Goal: Task Accomplishment & Management: Use online tool/utility

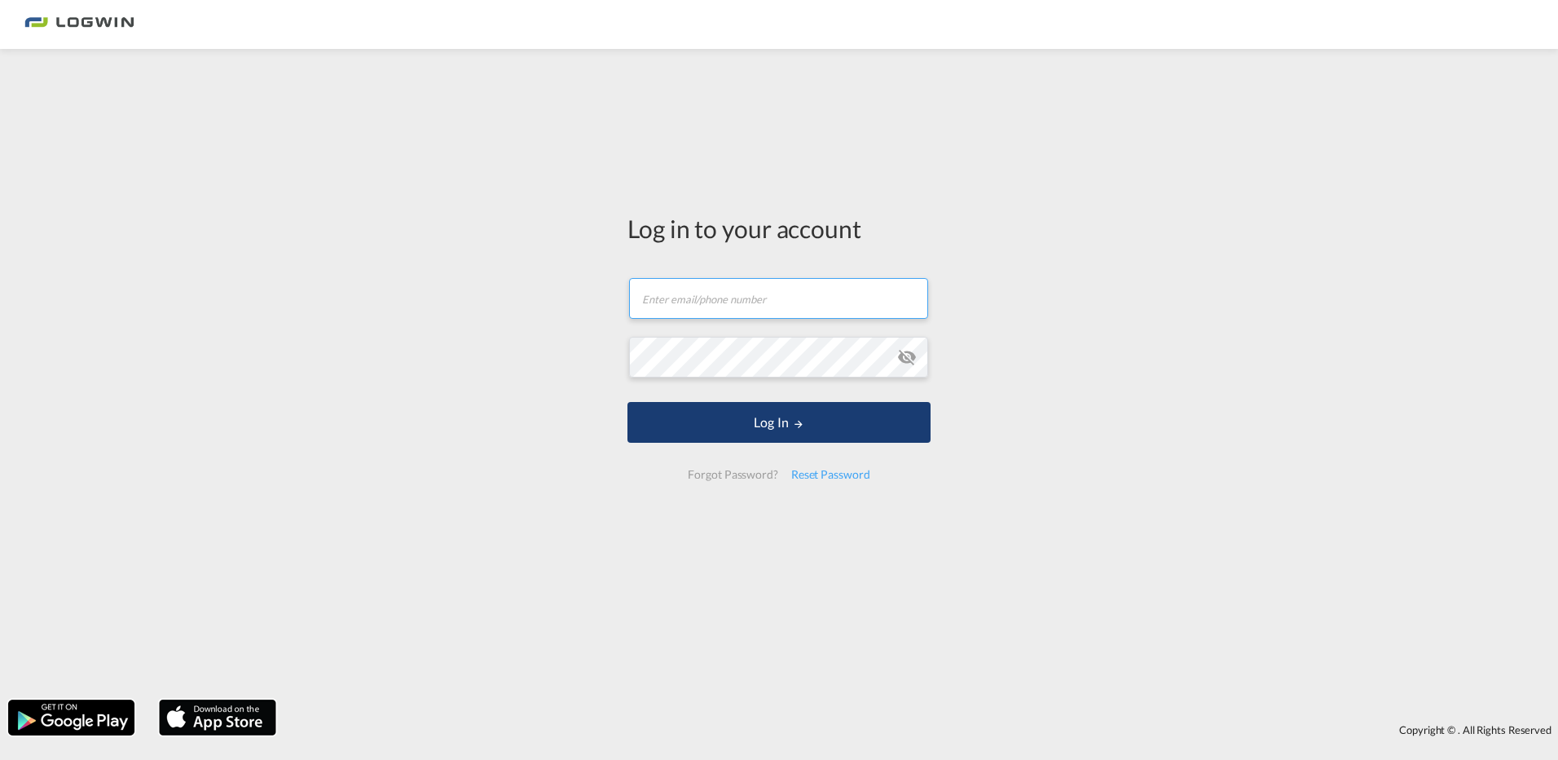
type input "isabelle.deicke@logwin-logistics.com"
click at [813, 429] on button "Log In" at bounding box center [779, 422] width 303 height 41
